Goal: Information Seeking & Learning: Understand process/instructions

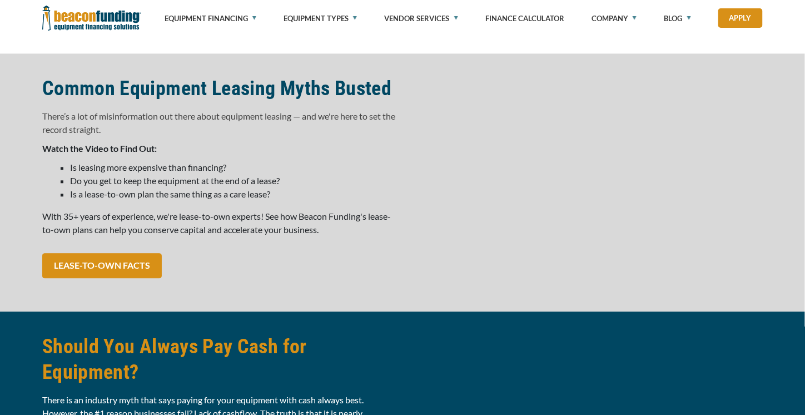
scroll to position [813, 0]
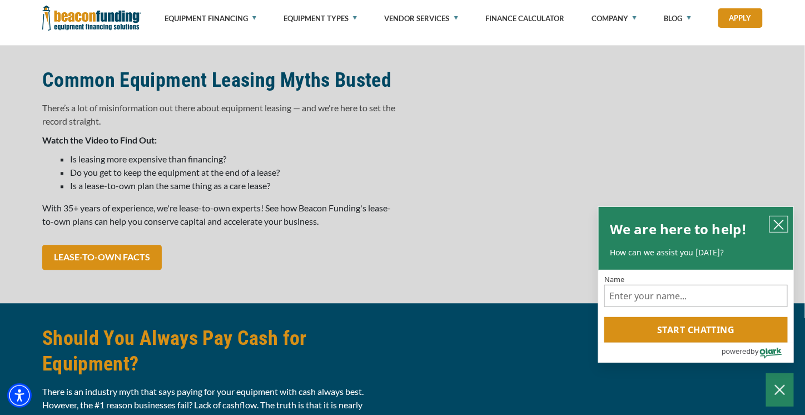
click at [782, 222] on icon "close chatbox" at bounding box center [779, 224] width 9 height 9
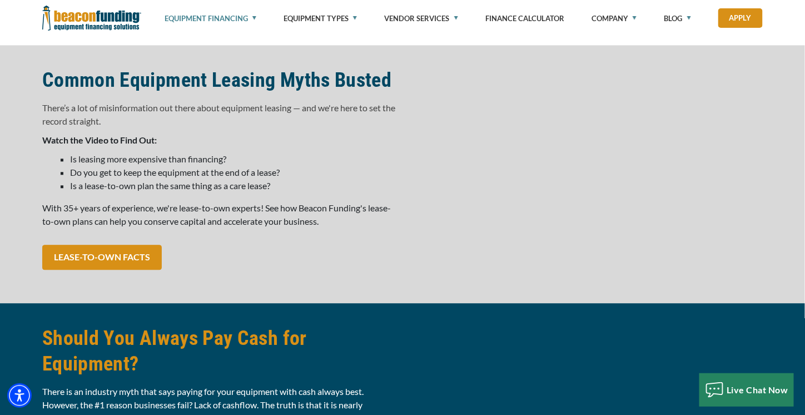
click at [253, 16] on link "Equipment Financing" at bounding box center [211, 18] width 92 height 37
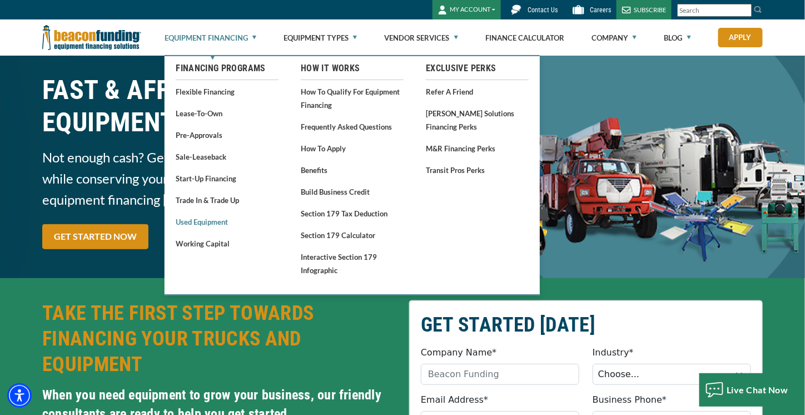
click at [204, 224] on link "Used Equipment" at bounding box center [227, 222] width 103 height 14
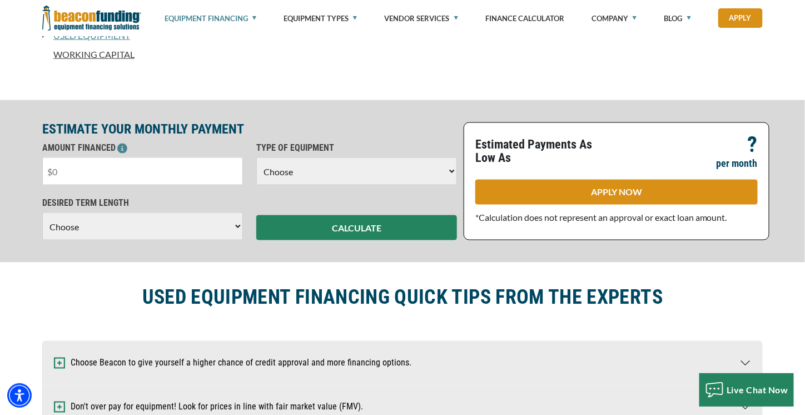
scroll to position [445, 0]
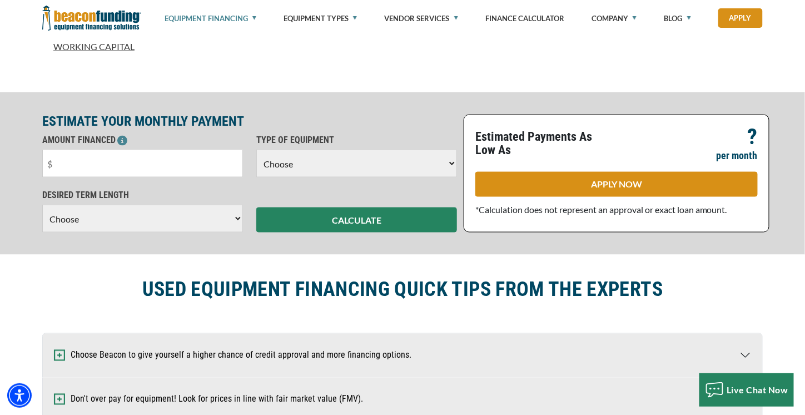
click at [239, 222] on select "Choose 36 Months 48 Months 60 Months" at bounding box center [142, 219] width 201 height 28
select select "48"
click at [42, 216] on select "Choose 36 Months 48 Months 60 Months" at bounding box center [142, 219] width 201 height 28
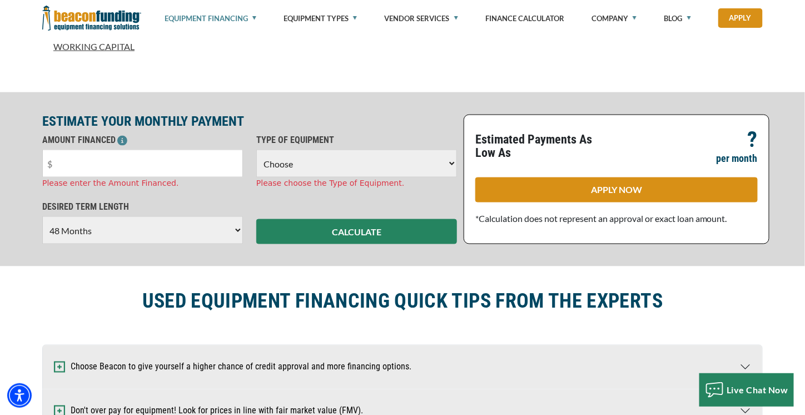
click at [453, 162] on select "Choose Backhoe Boom/Bucket Truck Chipper Commercial Mower Crane DTG/DTF Printin…" at bounding box center [356, 164] width 201 height 28
select select "9"
click at [256, 150] on select "Choose Backhoe Boom/Bucket Truck Chipper Commercial Mower Crane DTG/DTF Printin…" at bounding box center [356, 164] width 201 height 28
click at [94, 160] on input "text" at bounding box center [142, 164] width 201 height 28
type input "$50,000"
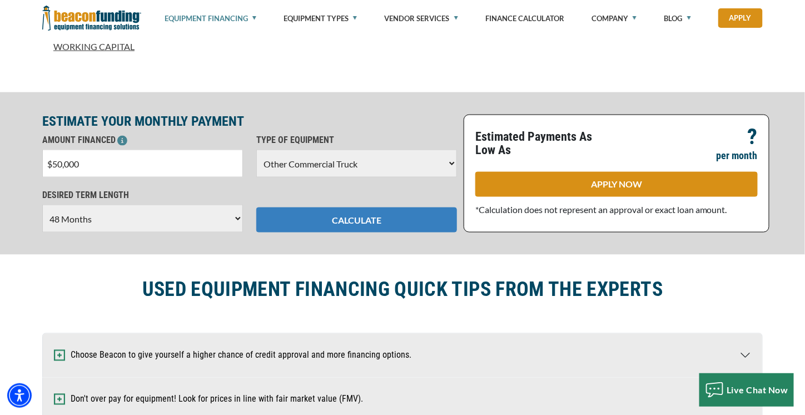
click at [365, 235] on div "ESTIMATE YOUR MONTHLY PAYMENT AMOUNT FINANCED $50,000 Please enter the Amount F…" at bounding box center [402, 173] width 805 height 162
click at [378, 217] on button "CALCULATE" at bounding box center [356, 219] width 201 height 25
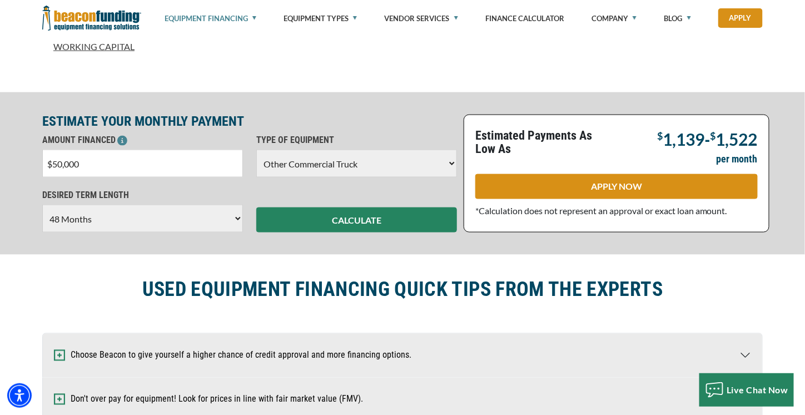
click at [235, 220] on select "Choose 36 Months 48 Months 60 Months" at bounding box center [142, 219] width 201 height 28
select select "60"
click at [42, 205] on select "Choose 36 Months 48 Months 60 Months" at bounding box center [142, 219] width 201 height 28
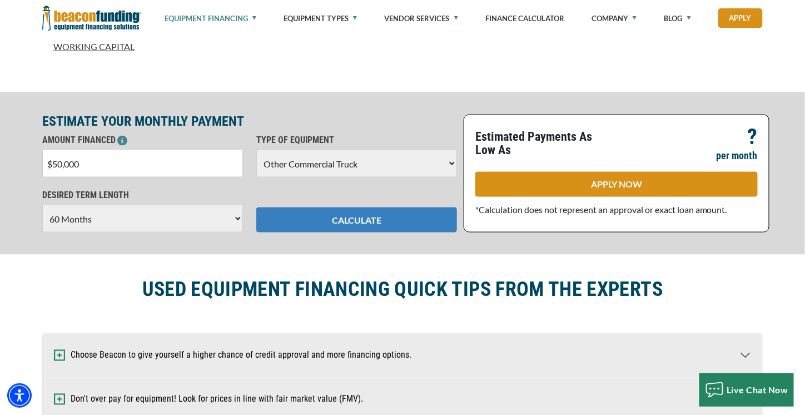
click at [367, 215] on button "CALCULATE" at bounding box center [356, 219] width 201 height 25
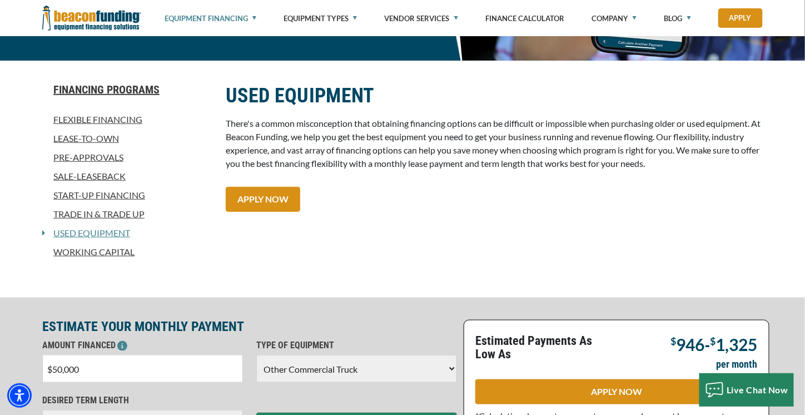
scroll to position [128, 0]
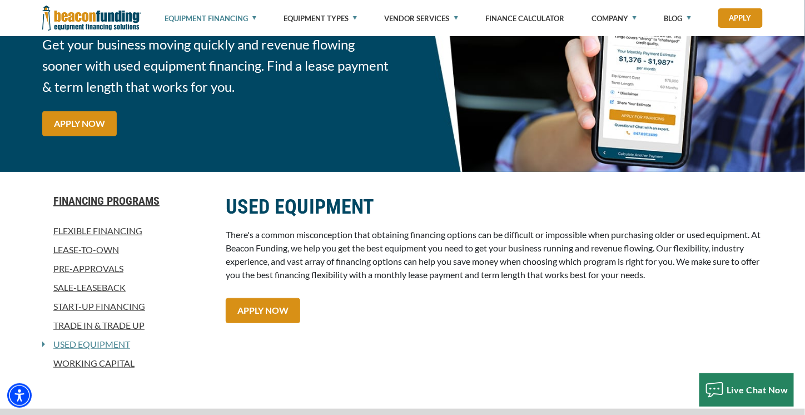
click at [123, 227] on link "Flexible Financing" at bounding box center [127, 230] width 170 height 13
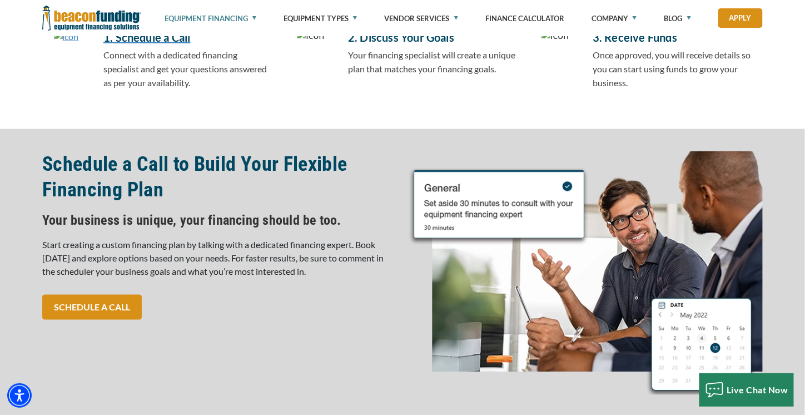
scroll to position [334, 0]
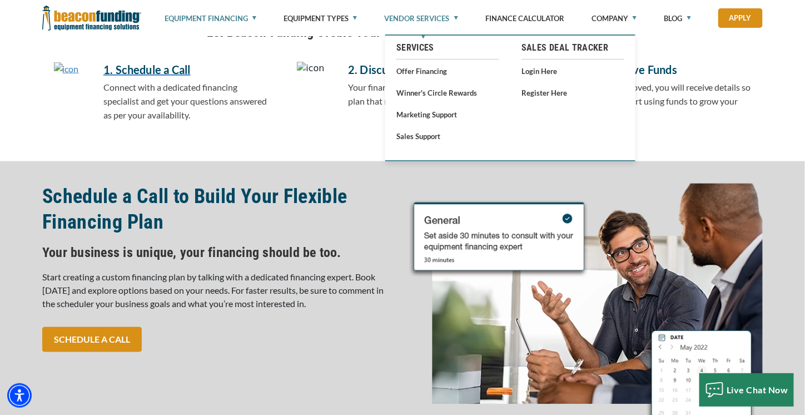
click at [457, 18] on link "Vendor Services" at bounding box center [421, 18] width 73 height 37
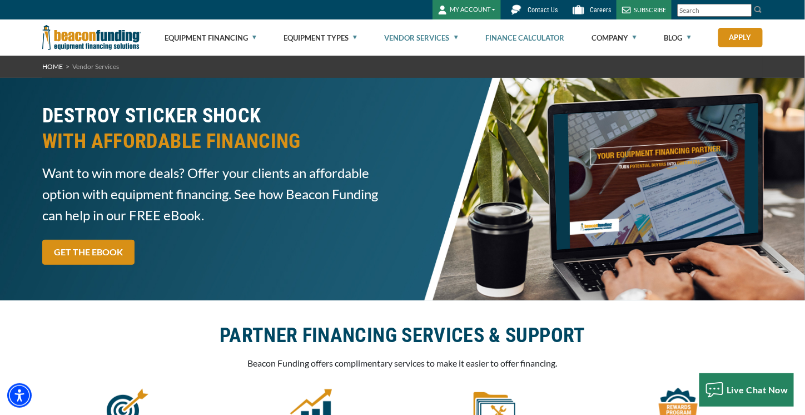
click at [536, 38] on link "Finance Calculator" at bounding box center [525, 38] width 79 height 36
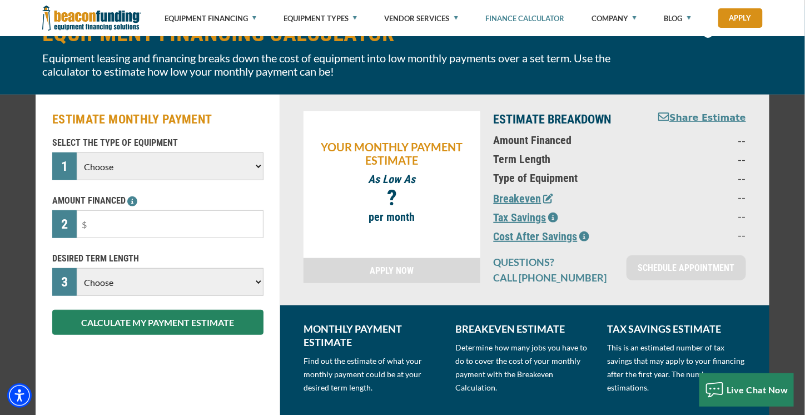
scroll to position [60, 0]
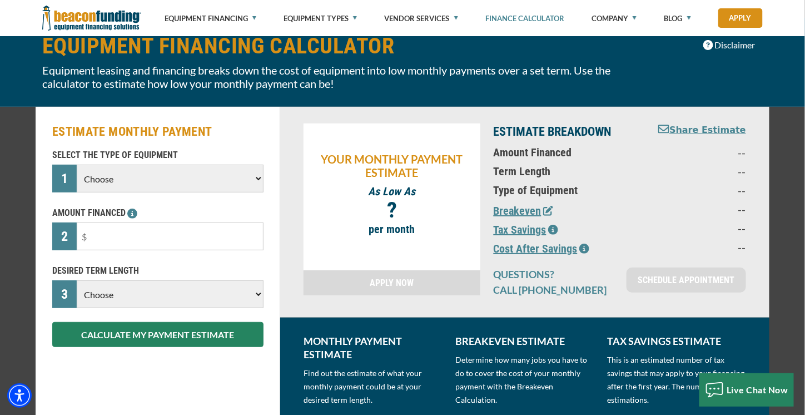
click at [254, 177] on select "Choose Backhoe Boom/Bucket Truck Chipper Commercial Mower Crane DTG/DTF Printin…" at bounding box center [170, 179] width 187 height 28
select select "9"
click at [77, 165] on select "Choose Backhoe Boom/Bucket Truck Chipper Commercial Mower Crane DTG/DTF Printin…" at bounding box center [170, 179] width 187 height 28
click at [254, 296] on select "Choose 36 Months 48 Months 60 Months" at bounding box center [170, 294] width 187 height 28
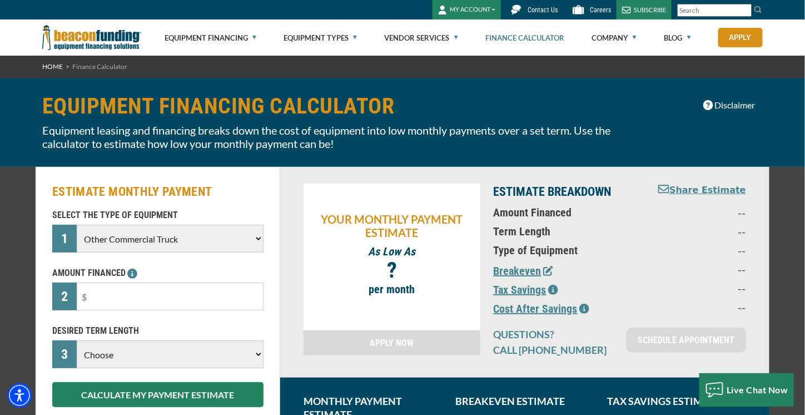
scroll to position [0, 0]
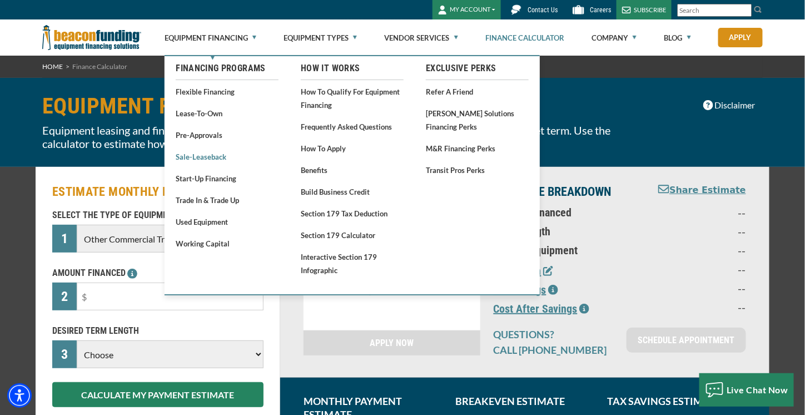
click at [192, 157] on link "Sale-Leaseback" at bounding box center [227, 157] width 103 height 14
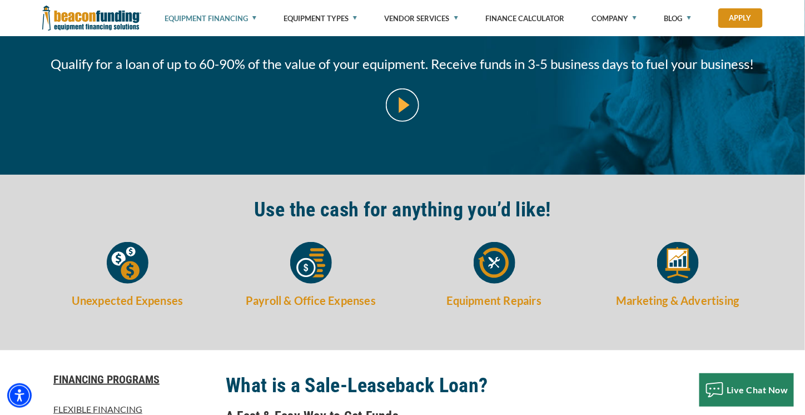
scroll to position [334, 0]
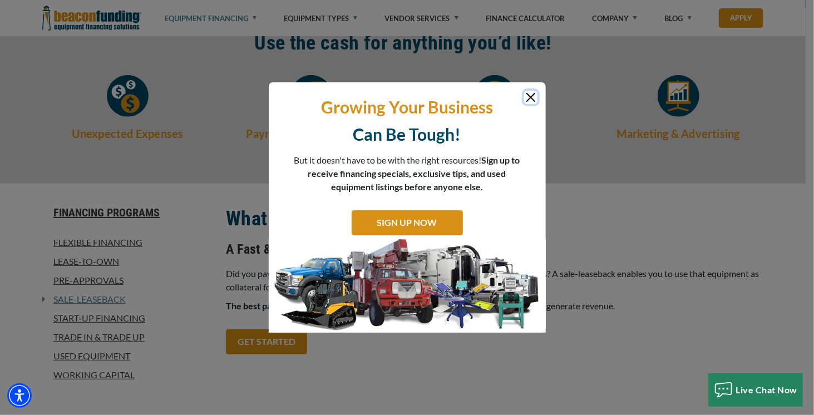
click at [529, 100] on button "Close" at bounding box center [530, 97] width 13 height 13
